Goal: Check status: Check status

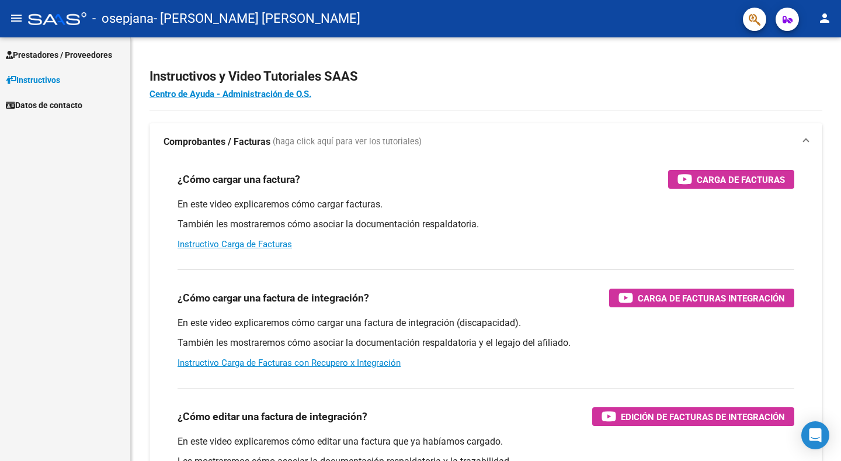
click at [38, 57] on span "Prestadores / Proveedores" at bounding box center [59, 54] width 106 height 13
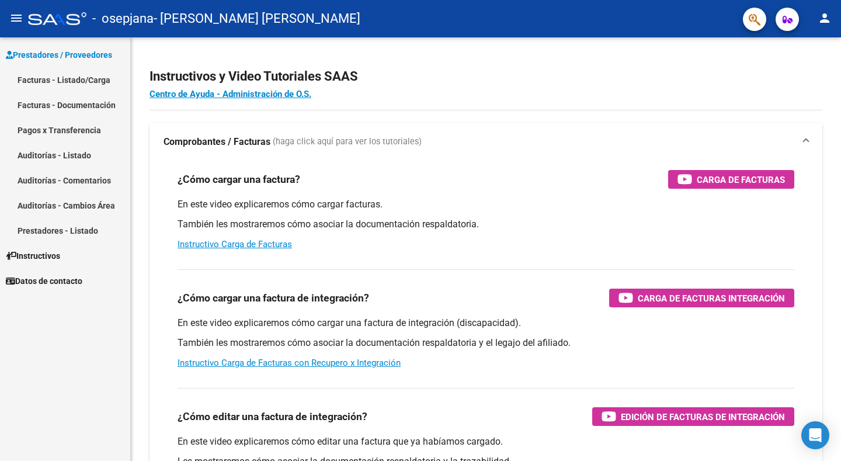
click at [49, 81] on link "Facturas - Listado/Carga" at bounding box center [65, 79] width 130 height 25
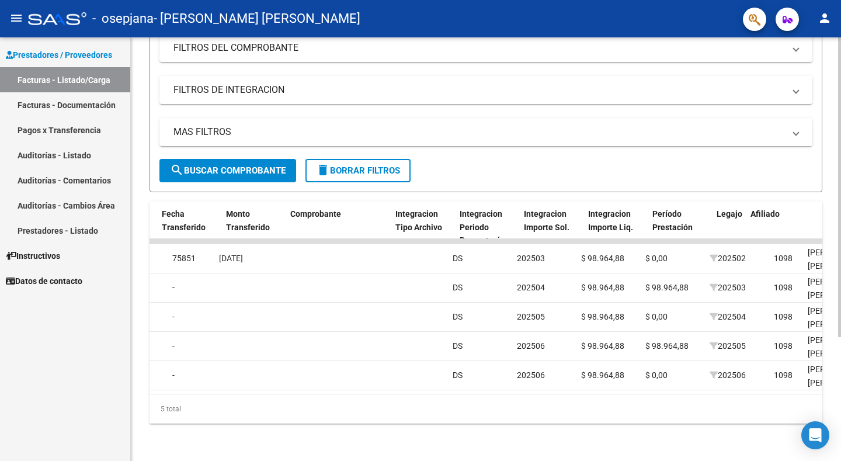
scroll to position [0, 1102]
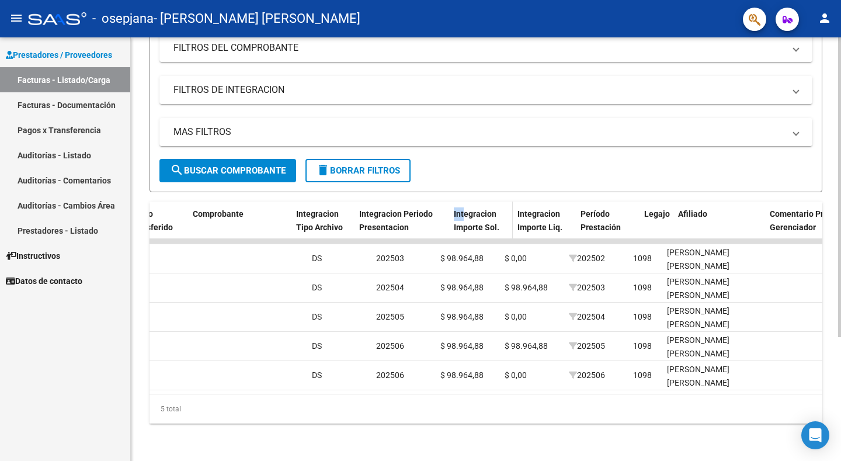
drag, startPoint x: 434, startPoint y: 210, endPoint x: 466, endPoint y: 206, distance: 31.7
click at [466, 206] on div "ID CAE Facturado x Orden De Area Razón Social CPBT Monto Fecha Cpbt Días desde …" at bounding box center [278, 226] width 2462 height 51
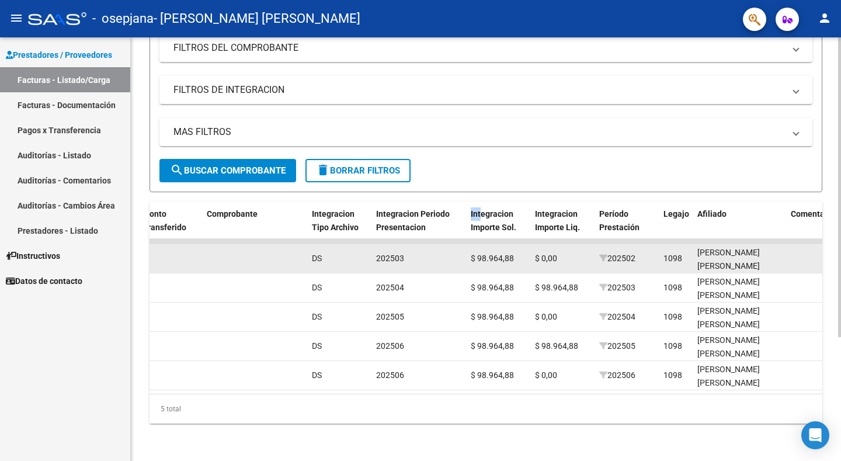
drag, startPoint x: 638, startPoint y: 251, endPoint x: 610, endPoint y: 251, distance: 28.6
click at [610, 252] on div "202502" at bounding box center [626, 258] width 55 height 13
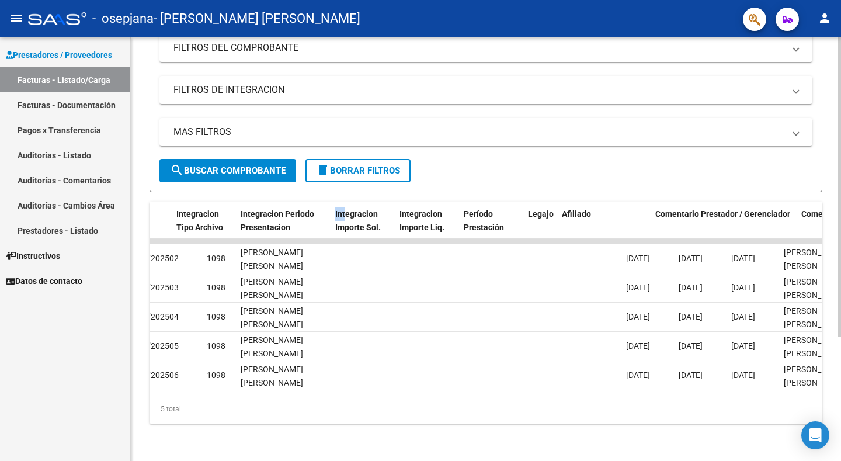
scroll to position [0, 1213]
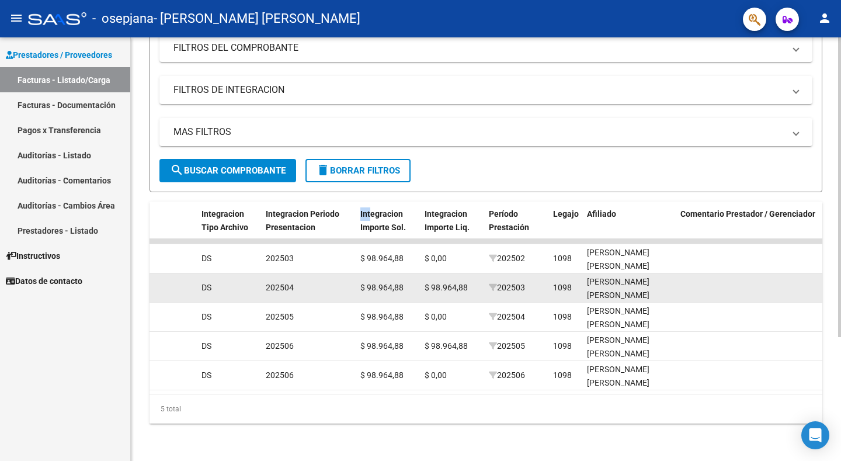
drag, startPoint x: 530, startPoint y: 275, endPoint x: 500, endPoint y: 280, distance: 29.7
click at [500, 281] on div "202503" at bounding box center [516, 287] width 55 height 13
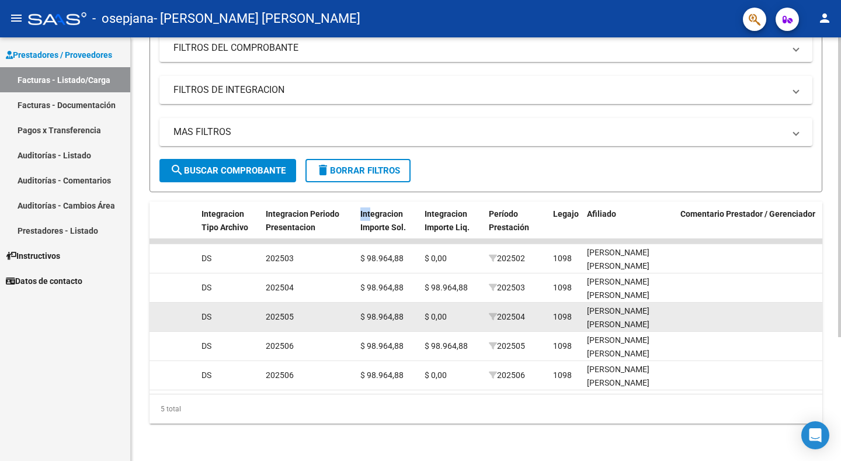
drag, startPoint x: 535, startPoint y: 304, endPoint x: 502, endPoint y: 308, distance: 33.0
click at [502, 310] on div "202504" at bounding box center [516, 316] width 55 height 13
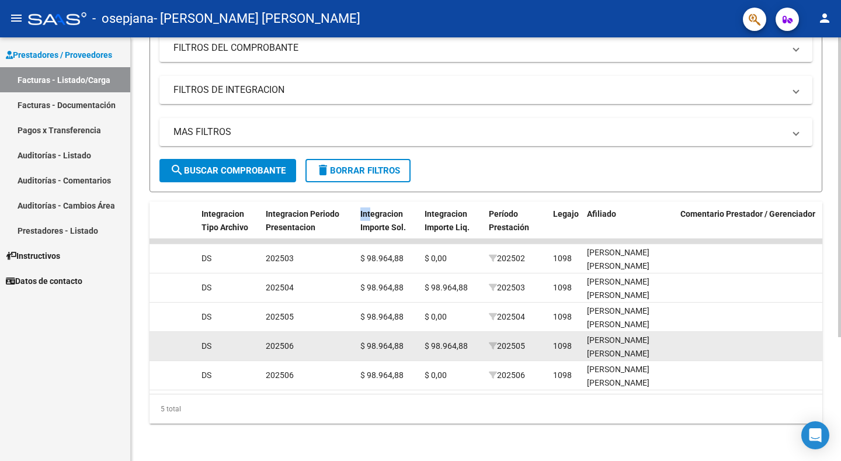
drag, startPoint x: 528, startPoint y: 335, endPoint x: 503, endPoint y: 343, distance: 25.7
click at [503, 343] on datatable-body-cell "202505" at bounding box center [516, 346] width 64 height 29
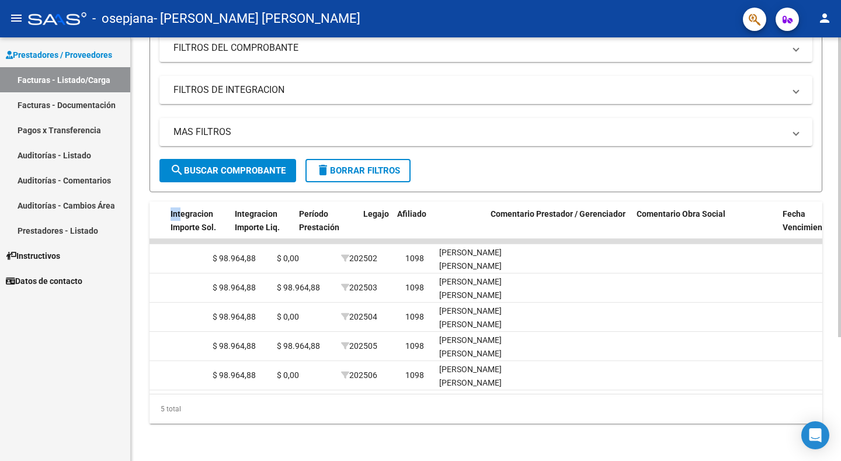
scroll to position [0, 1355]
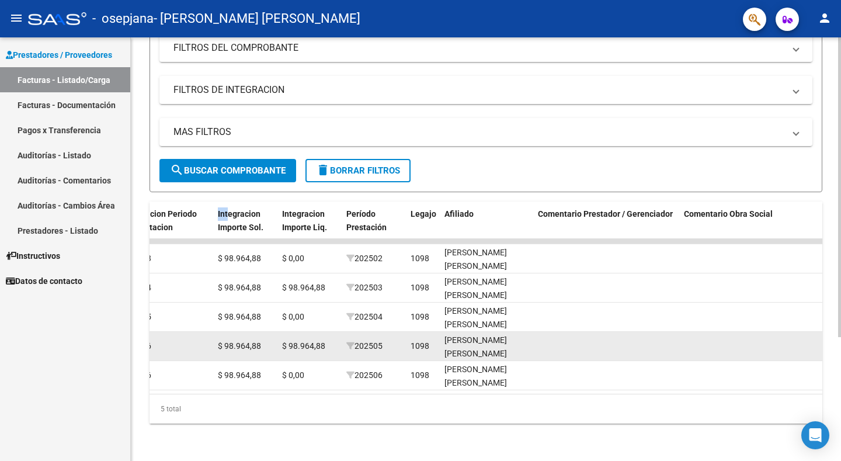
click at [381, 341] on span "202505" at bounding box center [364, 345] width 36 height 9
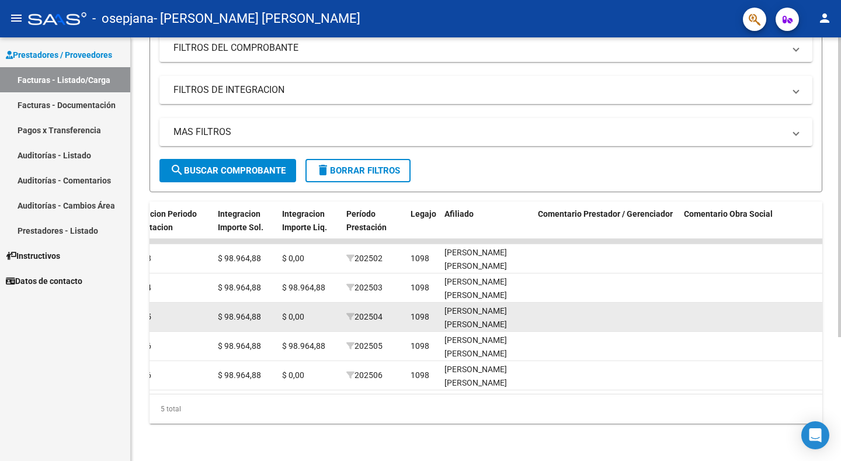
click at [381, 312] on span "202504" at bounding box center [364, 316] width 36 height 9
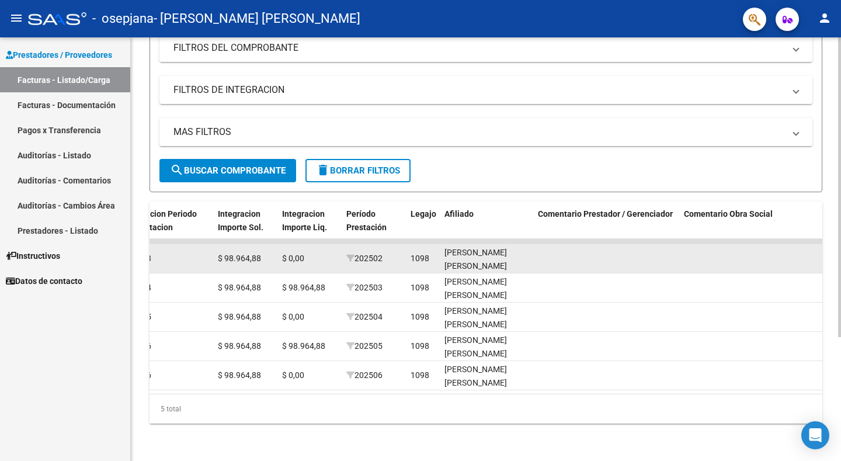
click at [381, 253] on span "202502" at bounding box center [364, 257] width 36 height 9
click at [385, 252] on div "202502" at bounding box center [373, 258] width 55 height 13
click at [382, 253] on span "202502" at bounding box center [364, 257] width 36 height 9
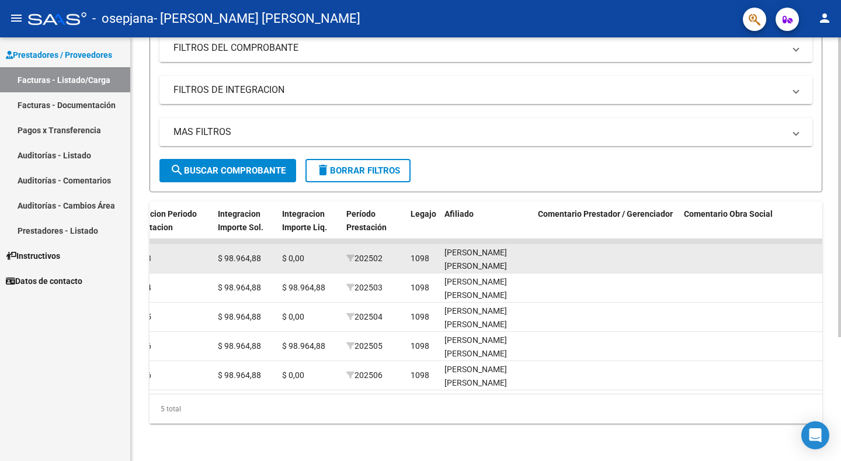
click at [382, 253] on span "202502" at bounding box center [364, 257] width 36 height 9
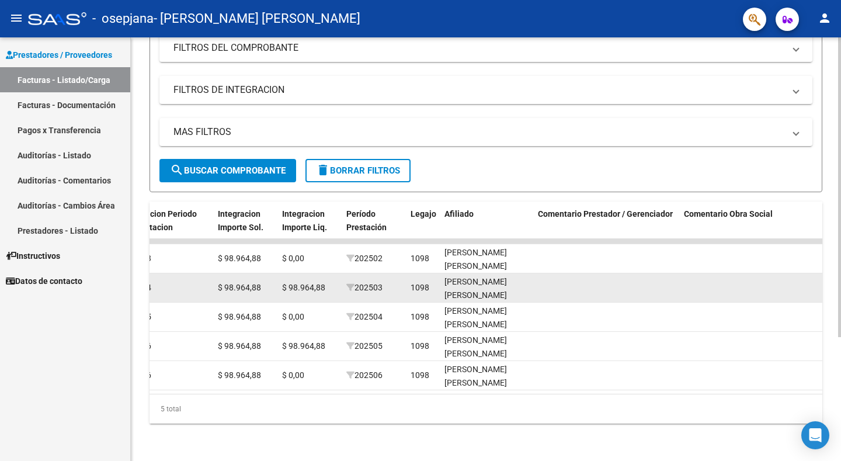
click at [382, 283] on span "202503" at bounding box center [364, 287] width 36 height 9
click at [380, 283] on span "202503" at bounding box center [364, 287] width 36 height 9
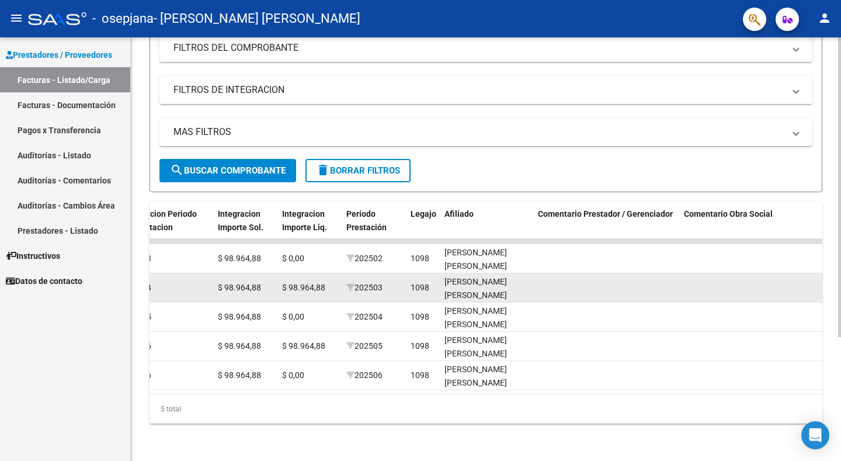
click at [384, 281] on div "202503" at bounding box center [373, 287] width 55 height 13
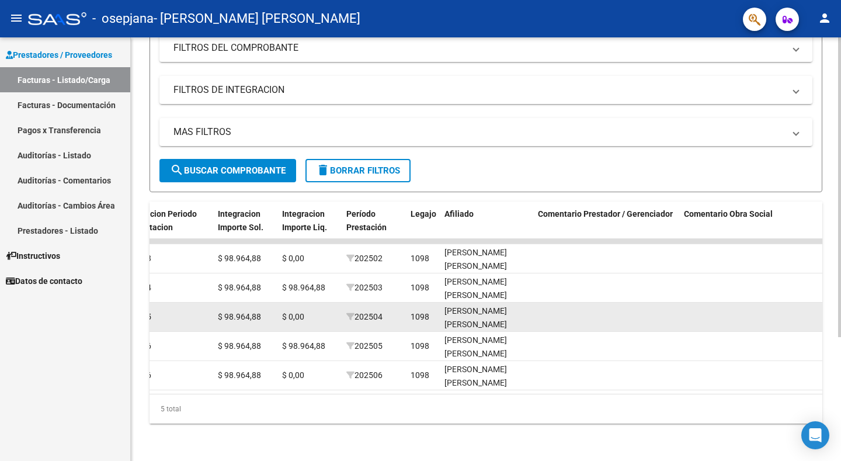
click at [381, 312] on span "202504" at bounding box center [364, 316] width 36 height 9
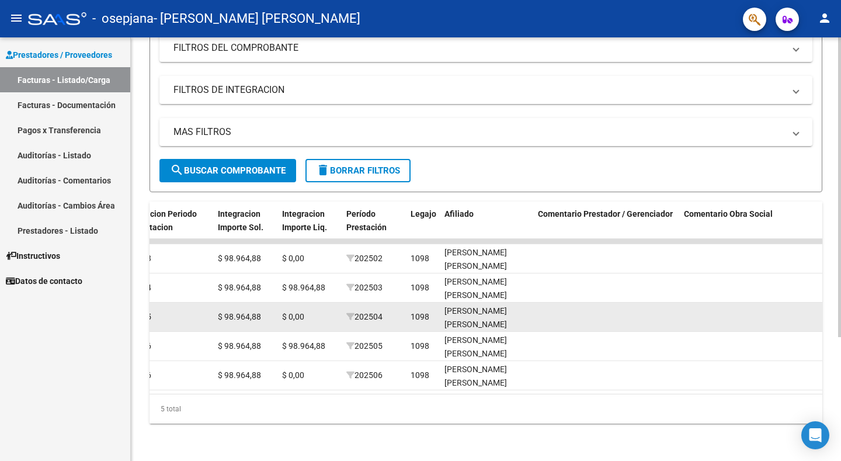
click at [381, 312] on span "202504" at bounding box center [364, 316] width 36 height 9
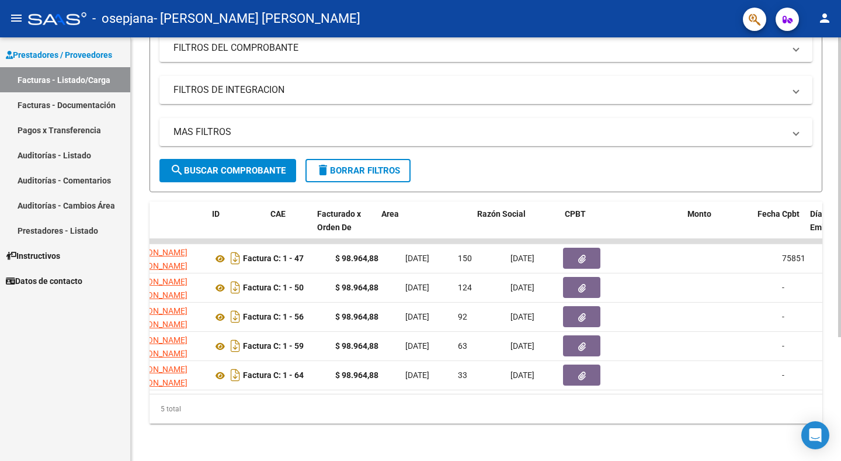
scroll to position [0, 0]
